Goal: Obtain resource: Obtain resource

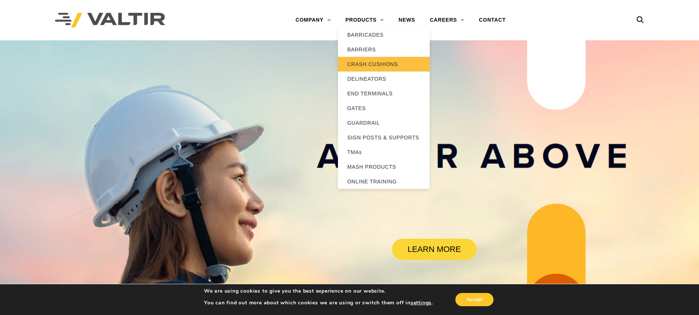
click at [393, 63] on link "CRASH CUSHIONS" at bounding box center [384, 64] width 92 height 15
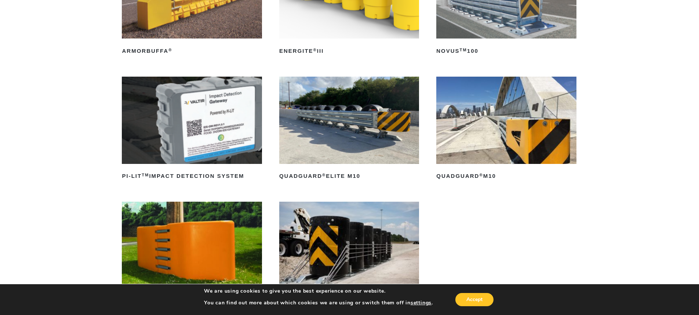
scroll to position [183, 0]
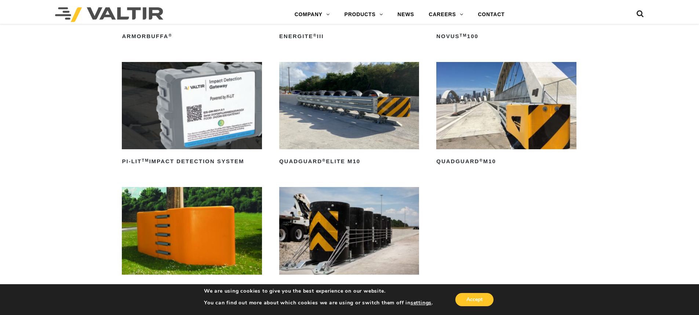
click at [334, 117] on img at bounding box center [349, 105] width 140 height 87
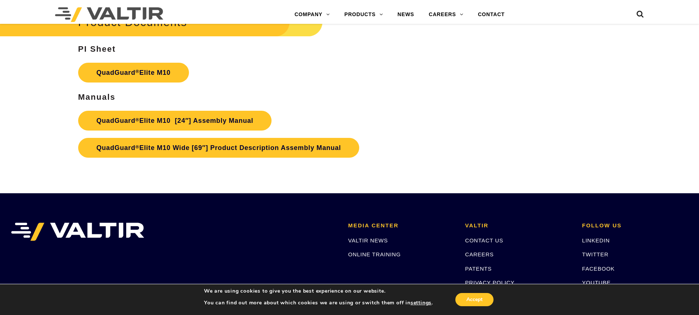
scroll to position [3853, 0]
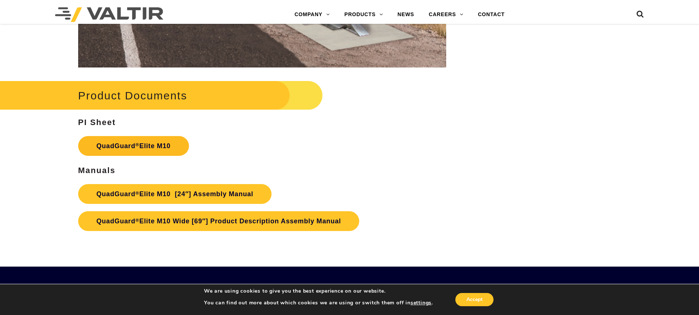
click at [159, 140] on link "QuadGuard ® Elite M10" at bounding box center [133, 146] width 111 height 20
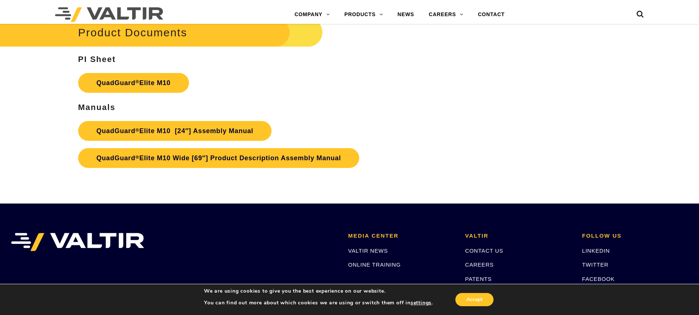
scroll to position [3914, 0]
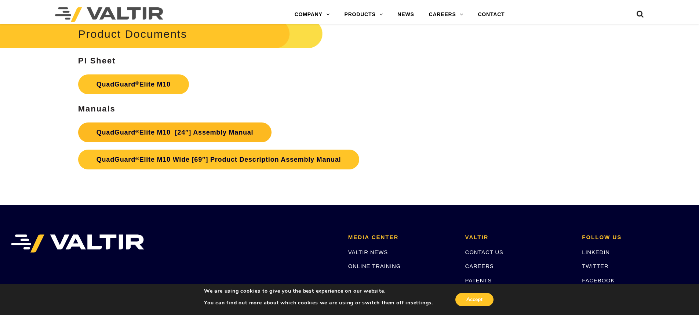
click at [174, 131] on link "QuadGuard ® Elite M10 [24″] Assembly Manual" at bounding box center [175, 133] width 194 height 20
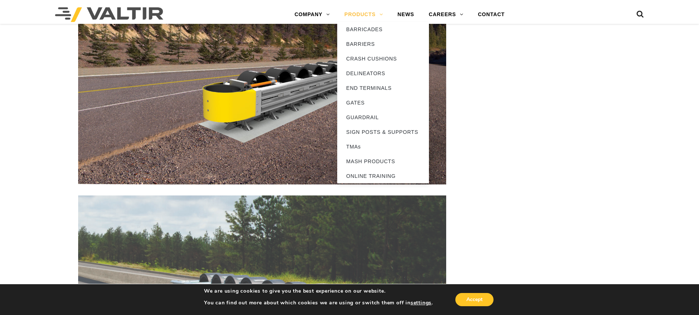
scroll to position [2870, 0]
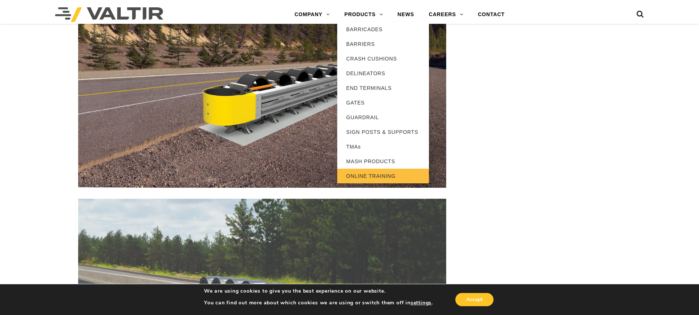
click at [388, 176] on link "ONLINE TRAINING" at bounding box center [383, 176] width 92 height 15
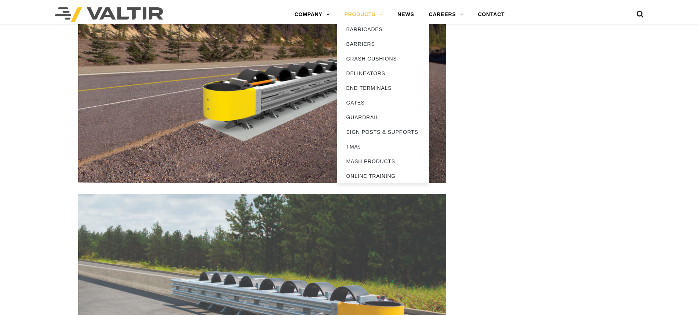
scroll to position [2870, 0]
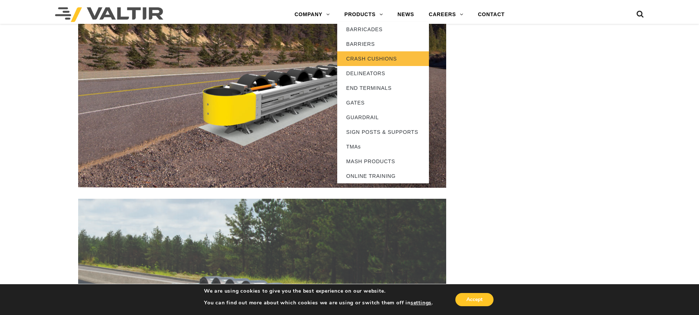
click at [380, 54] on link "CRASH CUSHIONS" at bounding box center [383, 58] width 92 height 15
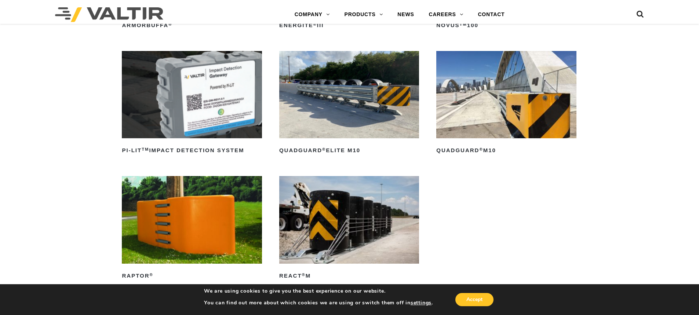
scroll to position [220, 0]
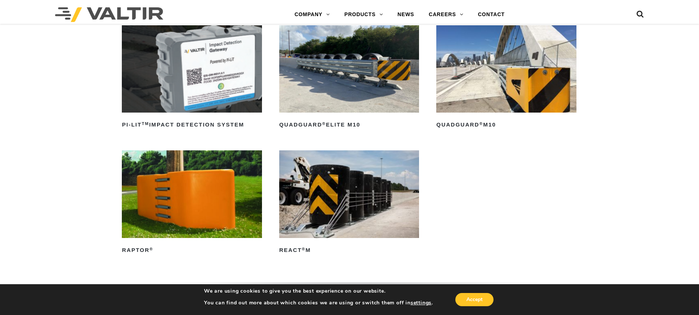
click at [340, 72] on img at bounding box center [349, 68] width 140 height 87
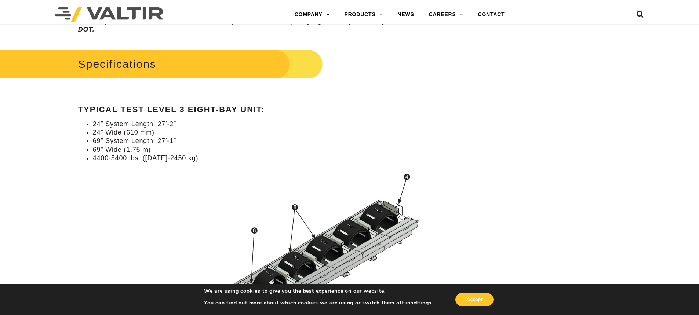
scroll to position [660, 0]
